Goal: Task Accomplishment & Management: Manage account settings

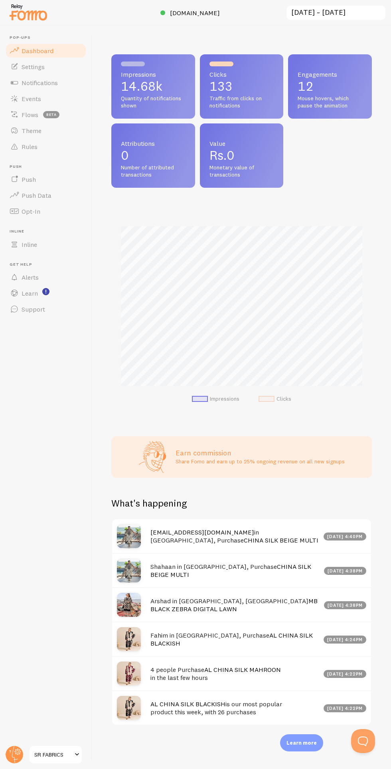
click at [46, 753] on span "SR FABRICS" at bounding box center [53, 755] width 38 height 10
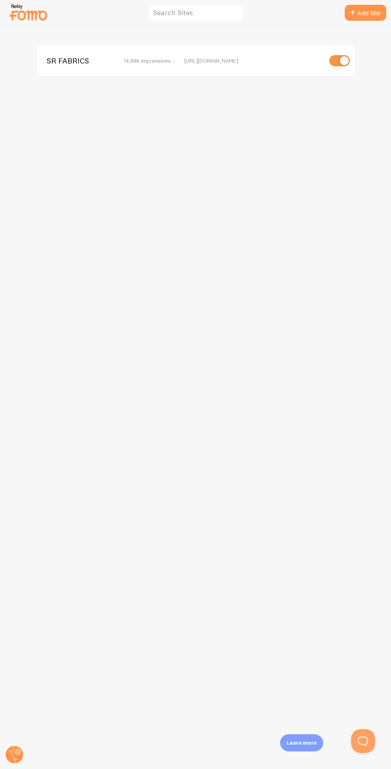
click at [20, 754] on circle at bounding box center [15, 755] width 18 height 18
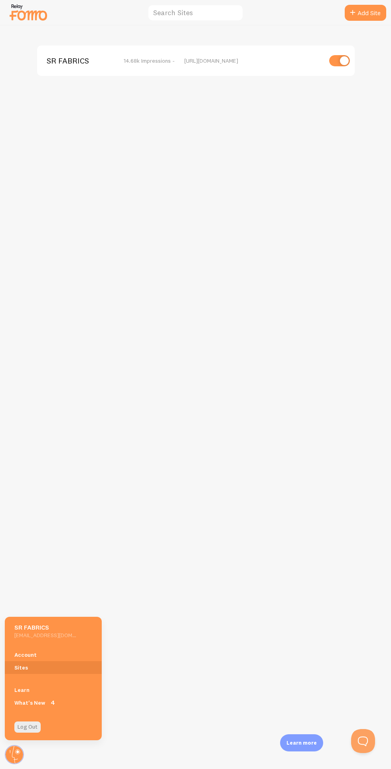
click at [61, 628] on h5 "SR FABRICS" at bounding box center [45, 627] width 62 height 8
click at [57, 660] on link "Account" at bounding box center [53, 654] width 97 height 13
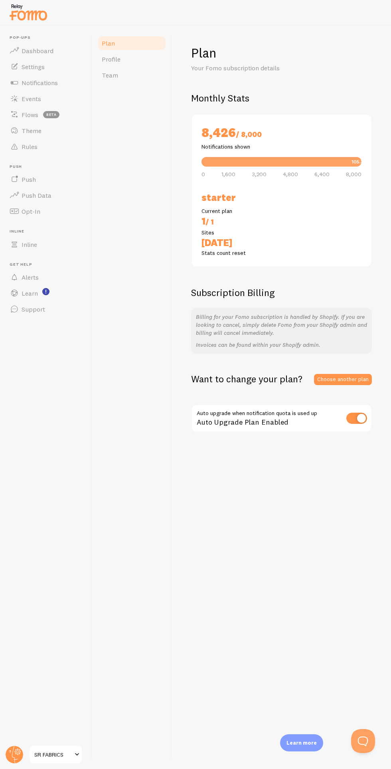
click at [354, 423] on input "checkbox" at bounding box center [357, 418] width 21 height 11
click at [360, 417] on input "checkbox" at bounding box center [357, 418] width 21 height 11
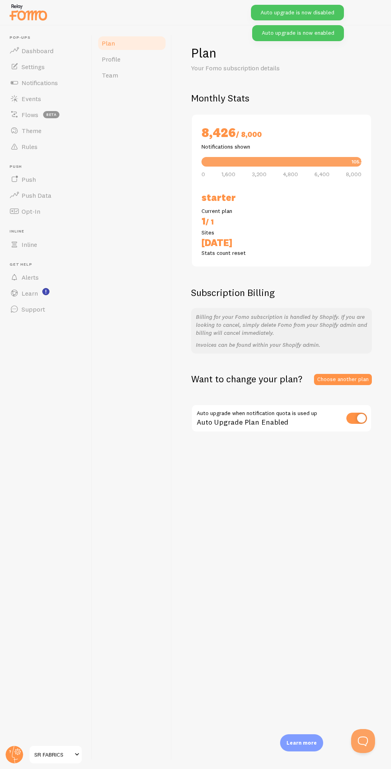
click at [362, 418] on input "checkbox" at bounding box center [357, 418] width 21 height 11
checkbox input "false"
click at [144, 66] on link "Profile" at bounding box center [132, 59] width 70 height 16
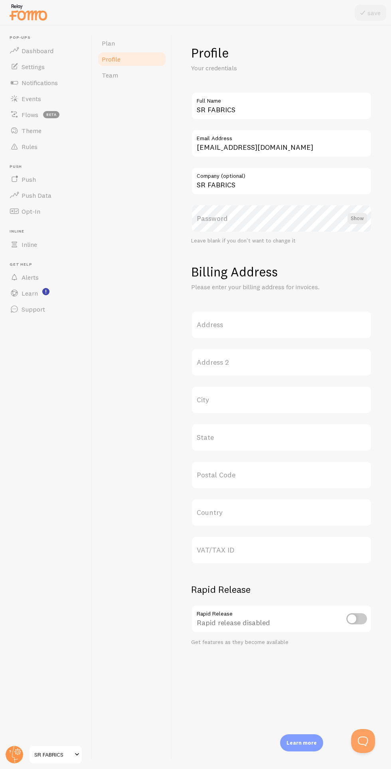
click at [17, 10] on img at bounding box center [28, 12] width 40 height 20
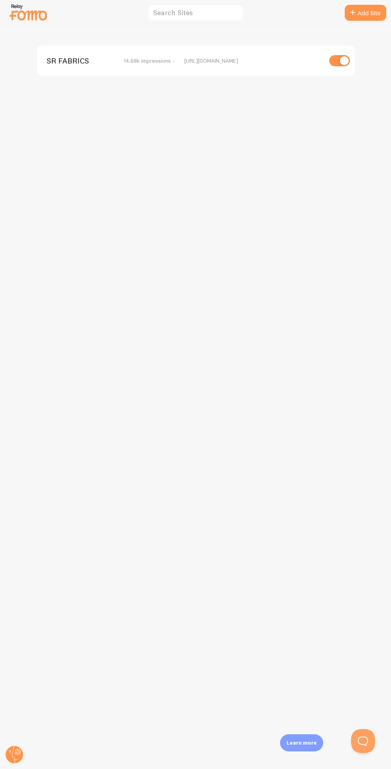
click at [38, 19] on img at bounding box center [28, 12] width 40 height 20
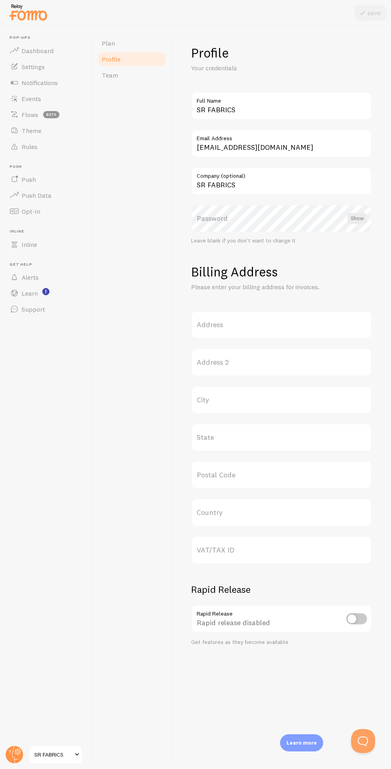
click at [42, 53] on span "Dashboard" at bounding box center [38, 51] width 32 height 8
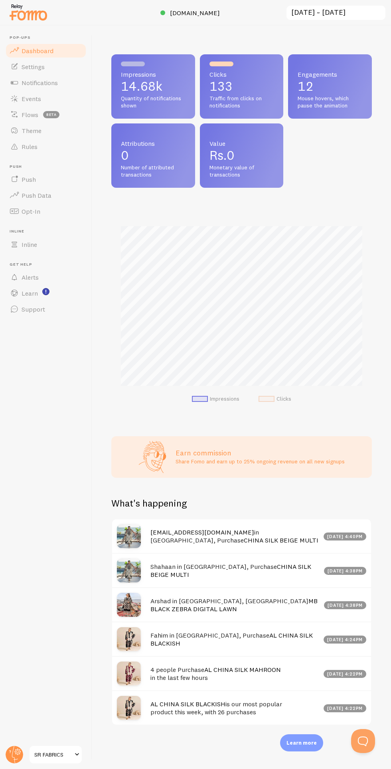
scroll to position [210, 261]
click at [329, 97] on span "Mouse hovers, which pause the animation" at bounding box center [330, 102] width 65 height 14
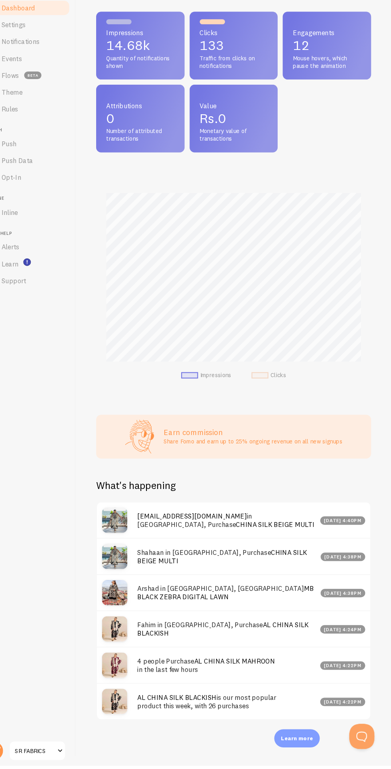
scroll to position [0, 0]
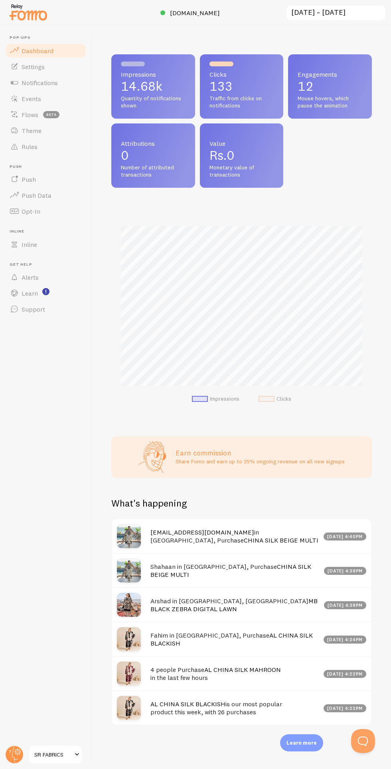
click at [383, 429] on div "Impressions 14.68k Quantity of notifications shown Clicks 133 Traffic from clic…" at bounding box center [241, 397] width 299 height 743
